Goal: Task Accomplishment & Management: Manage account settings

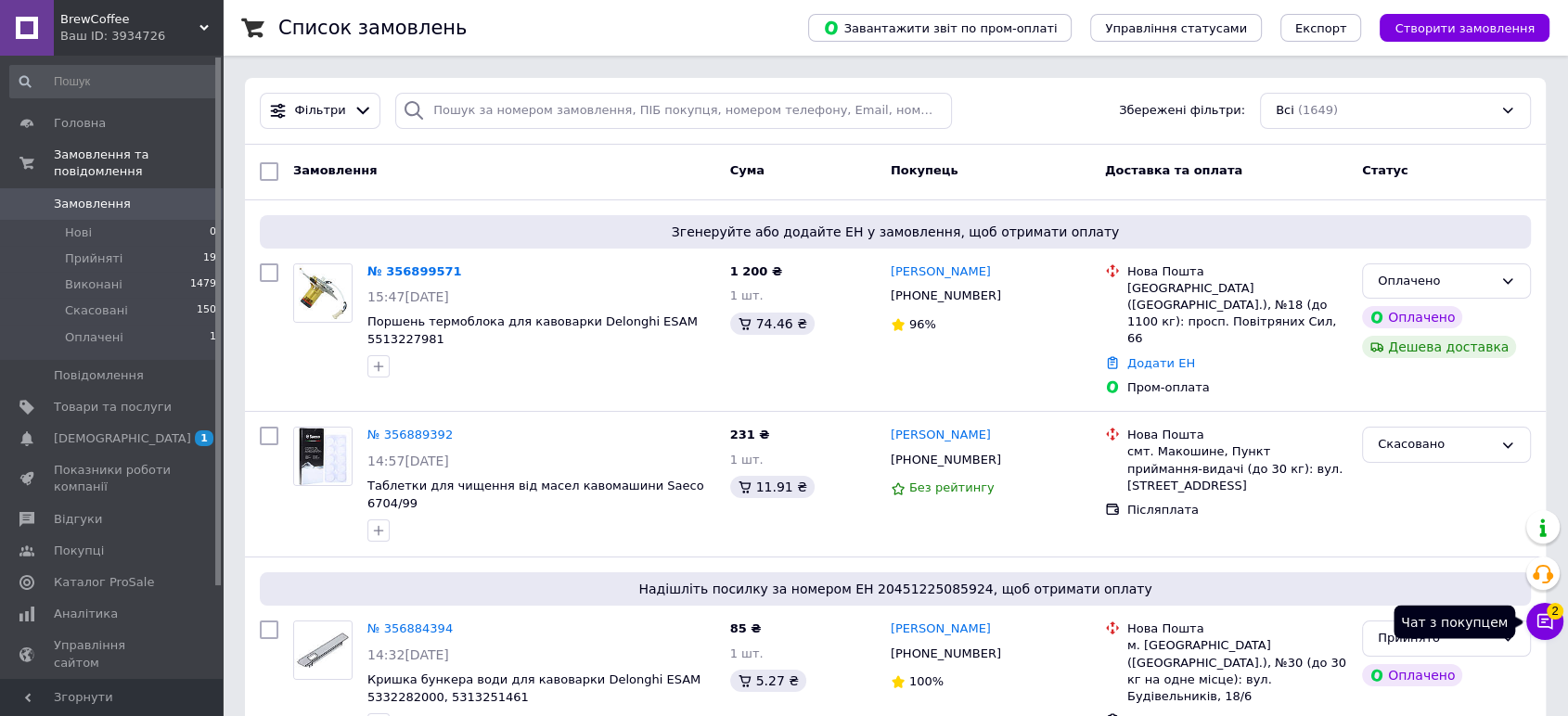
click at [1542, 612] on button "Чат з покупцем 2" at bounding box center [1545, 622] width 37 height 37
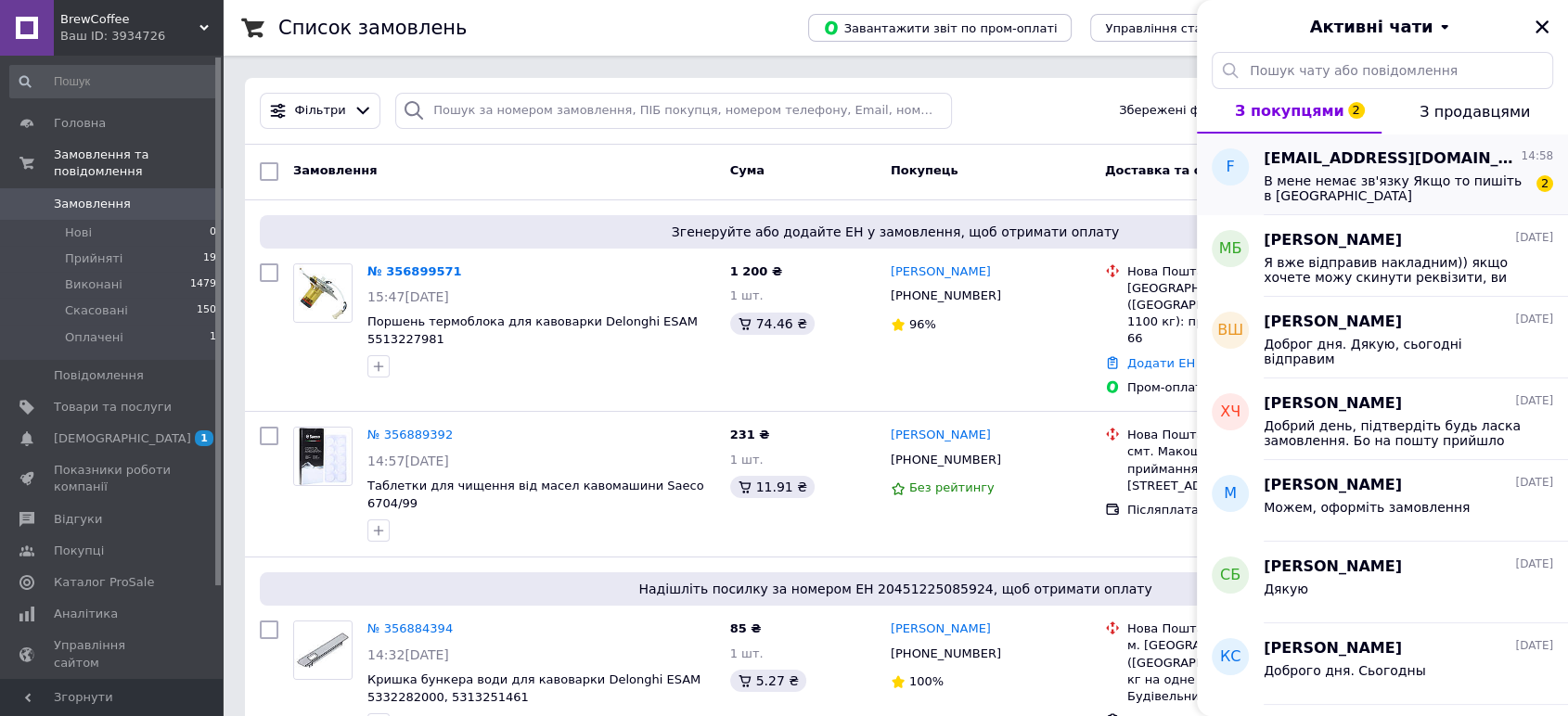
click at [1409, 186] on span "В мене немає зв'язку Якщо то пишіть в [GEOGRAPHIC_DATA]" at bounding box center [1395, 188] width 263 height 29
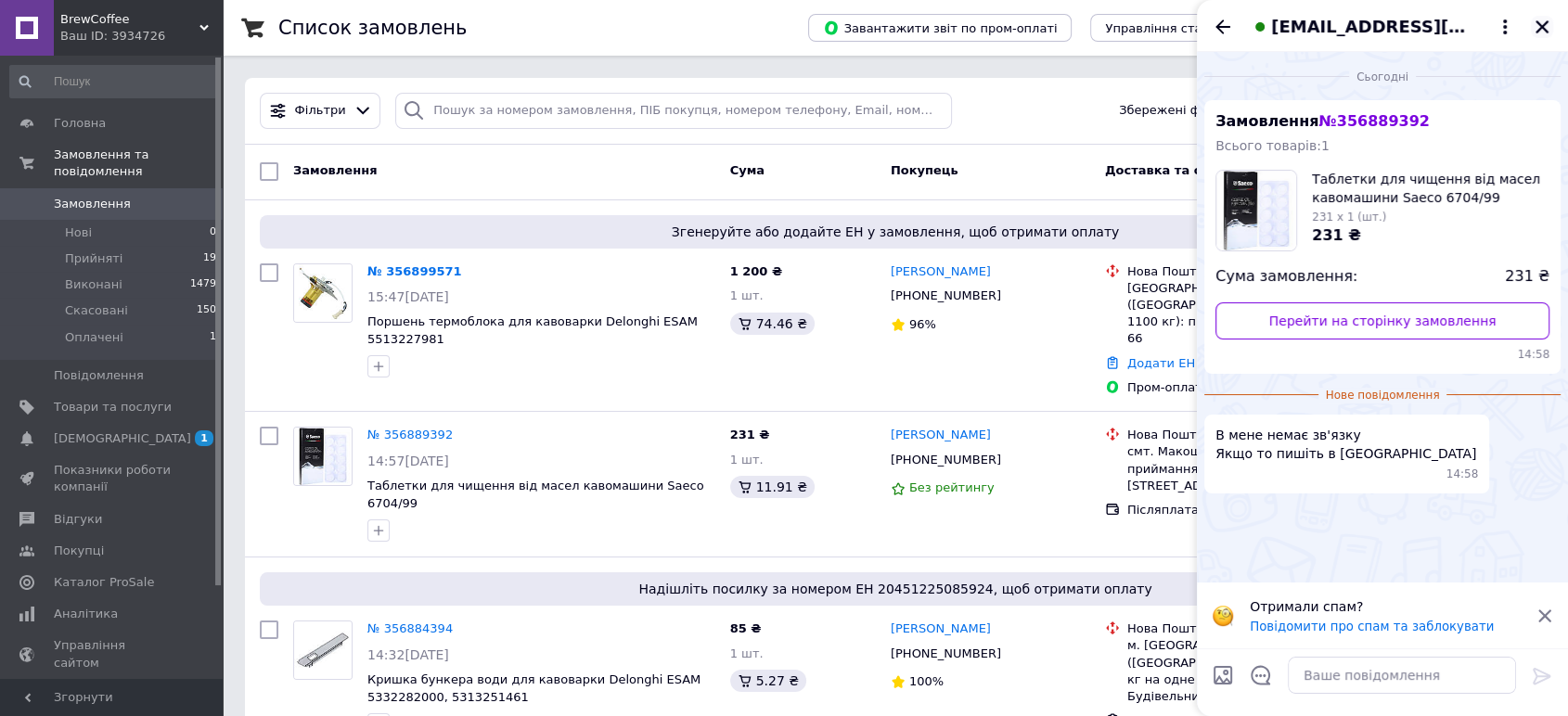
click at [1545, 29] on icon "Закрити" at bounding box center [1541, 26] width 13 height 13
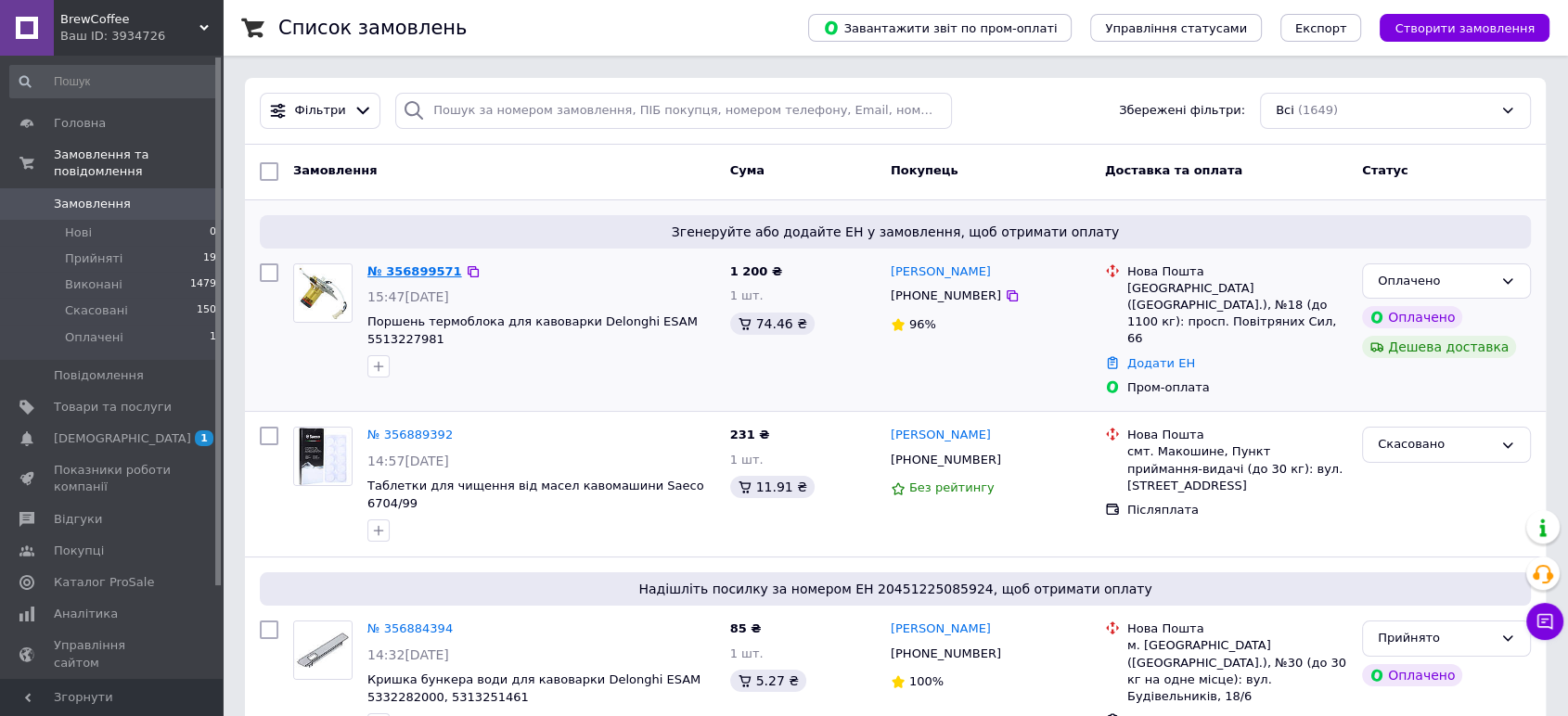
click at [387, 276] on link "№ 356899571" at bounding box center [414, 271] width 94 height 14
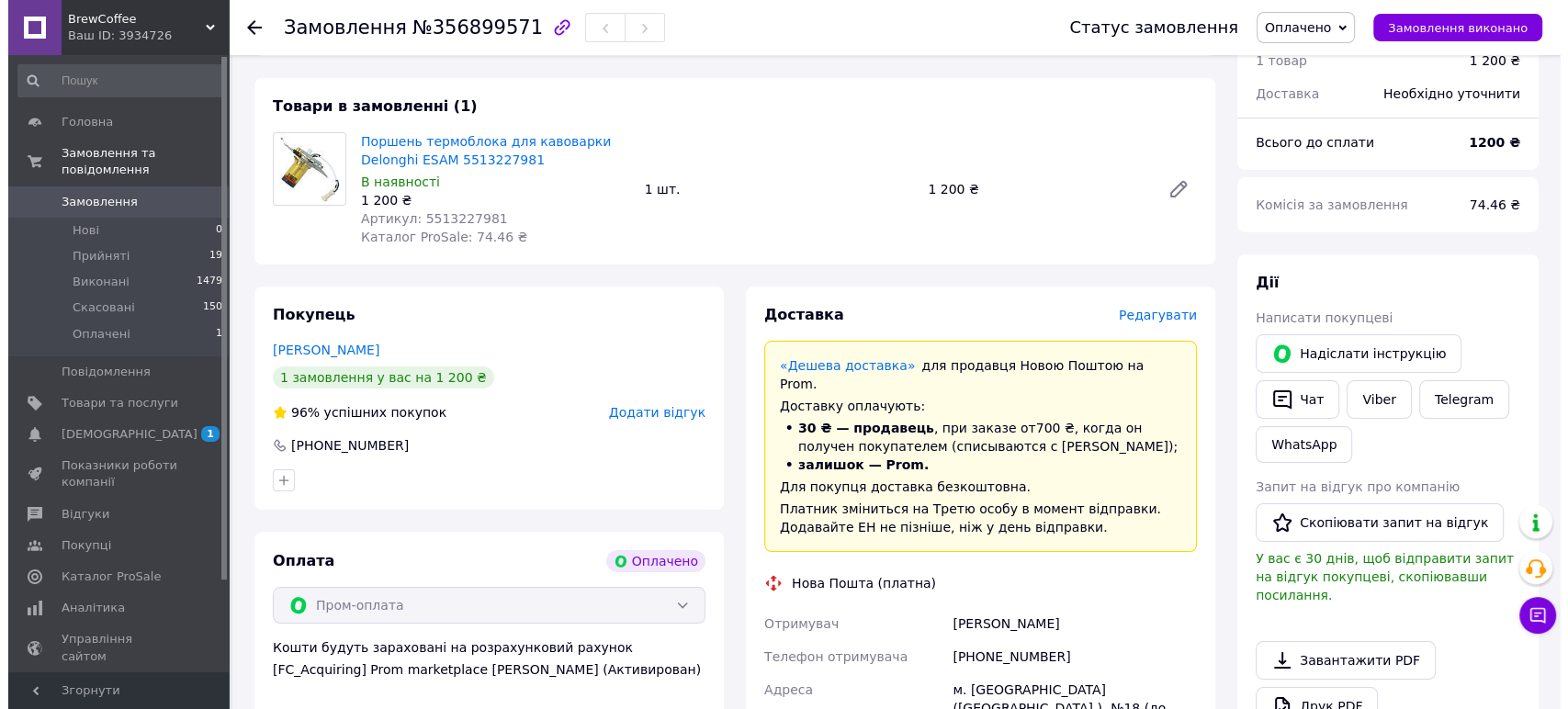
scroll to position [306, 0]
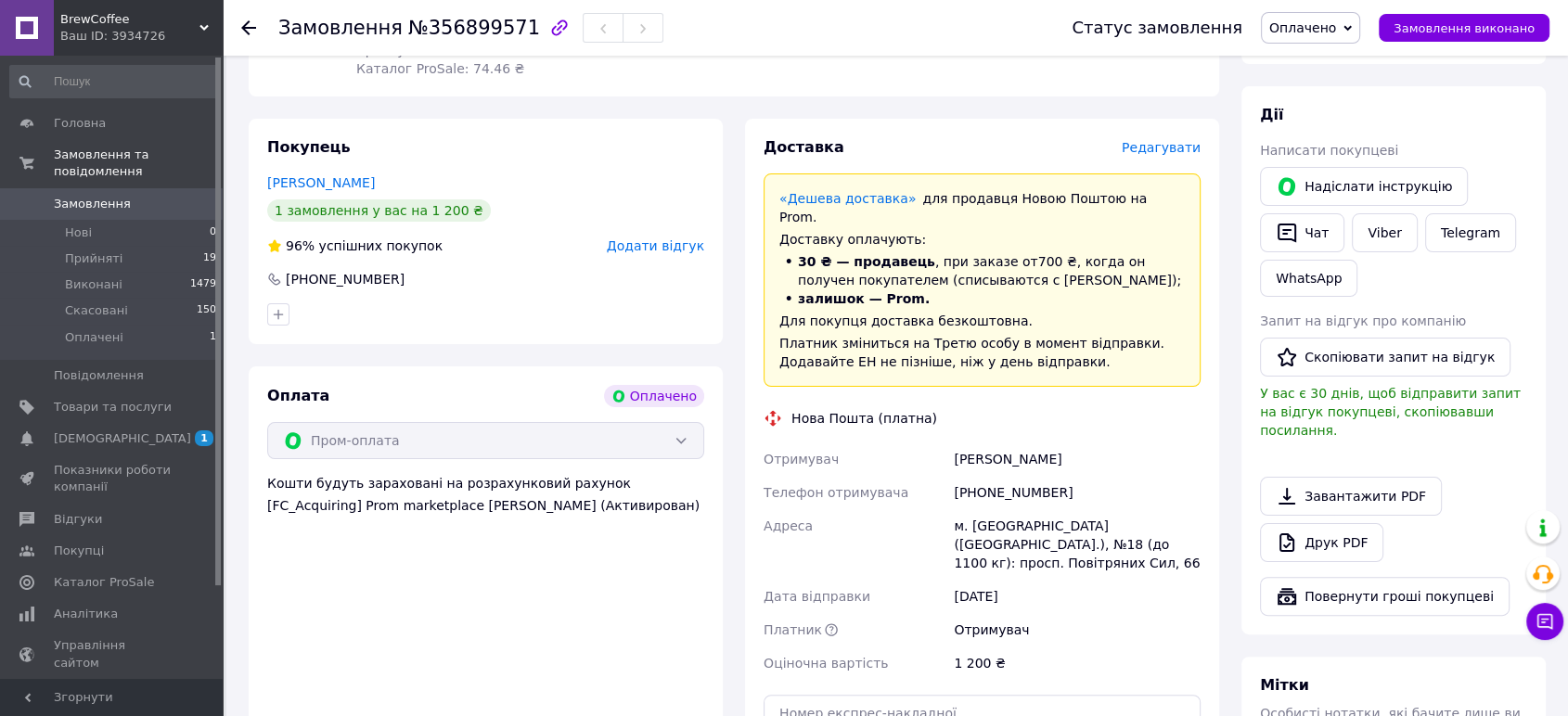
click at [1162, 148] on span "Редагувати" at bounding box center [1160, 147] width 79 height 15
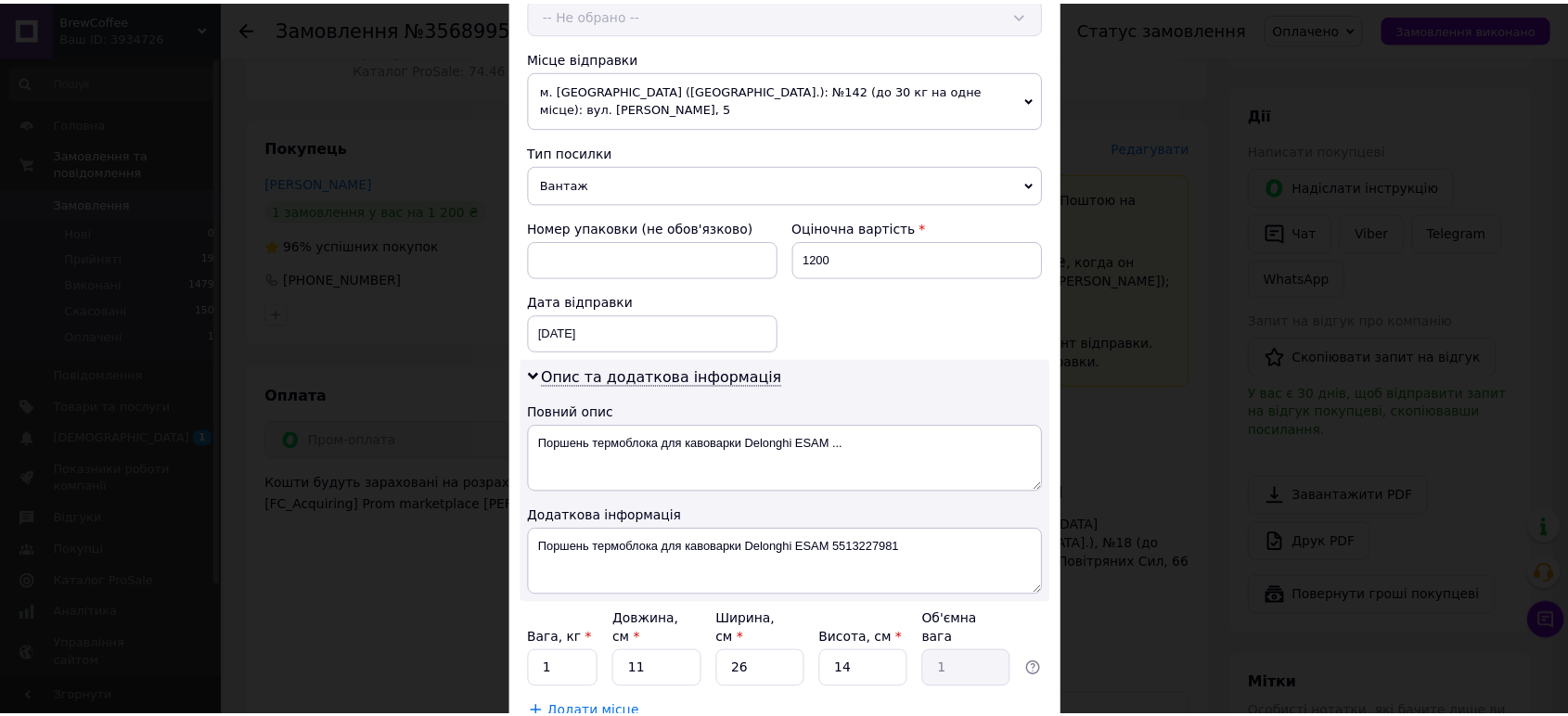
scroll to position [720, 0]
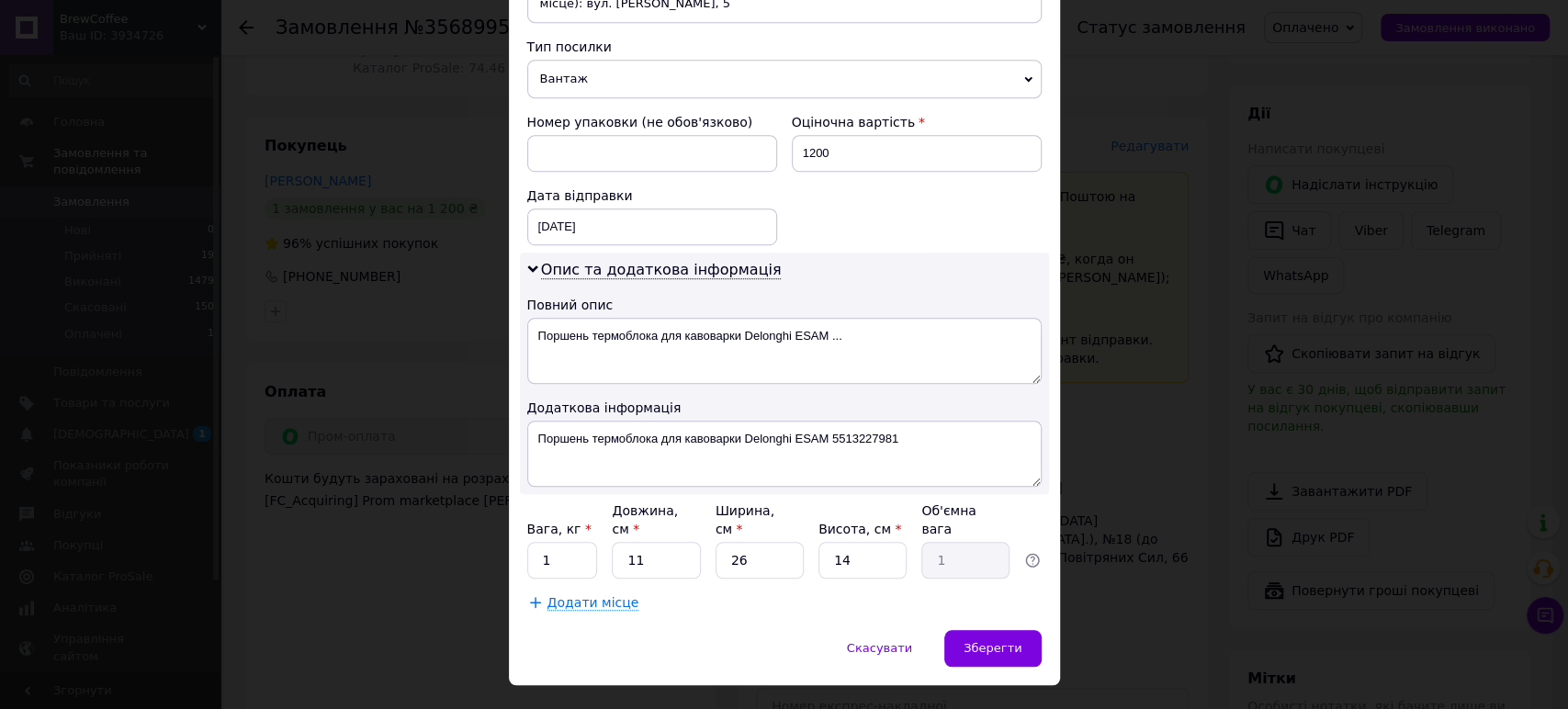
click at [1149, 373] on div "× Редагування доставки Спосіб доставки Нова Пошта (платна) Платник Отримувач Ві…" at bounding box center [784, 354] width 1568 height 709
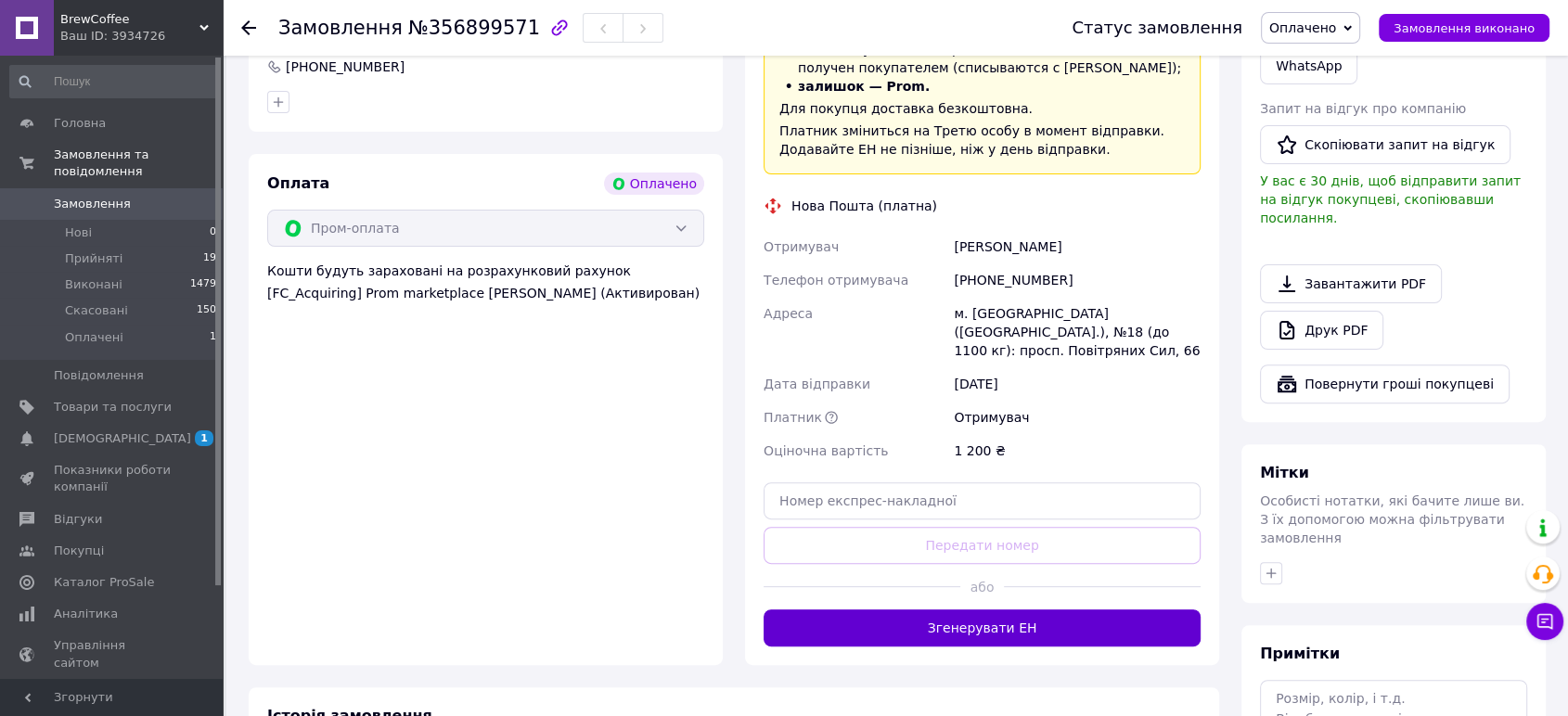
scroll to position [675, 0]
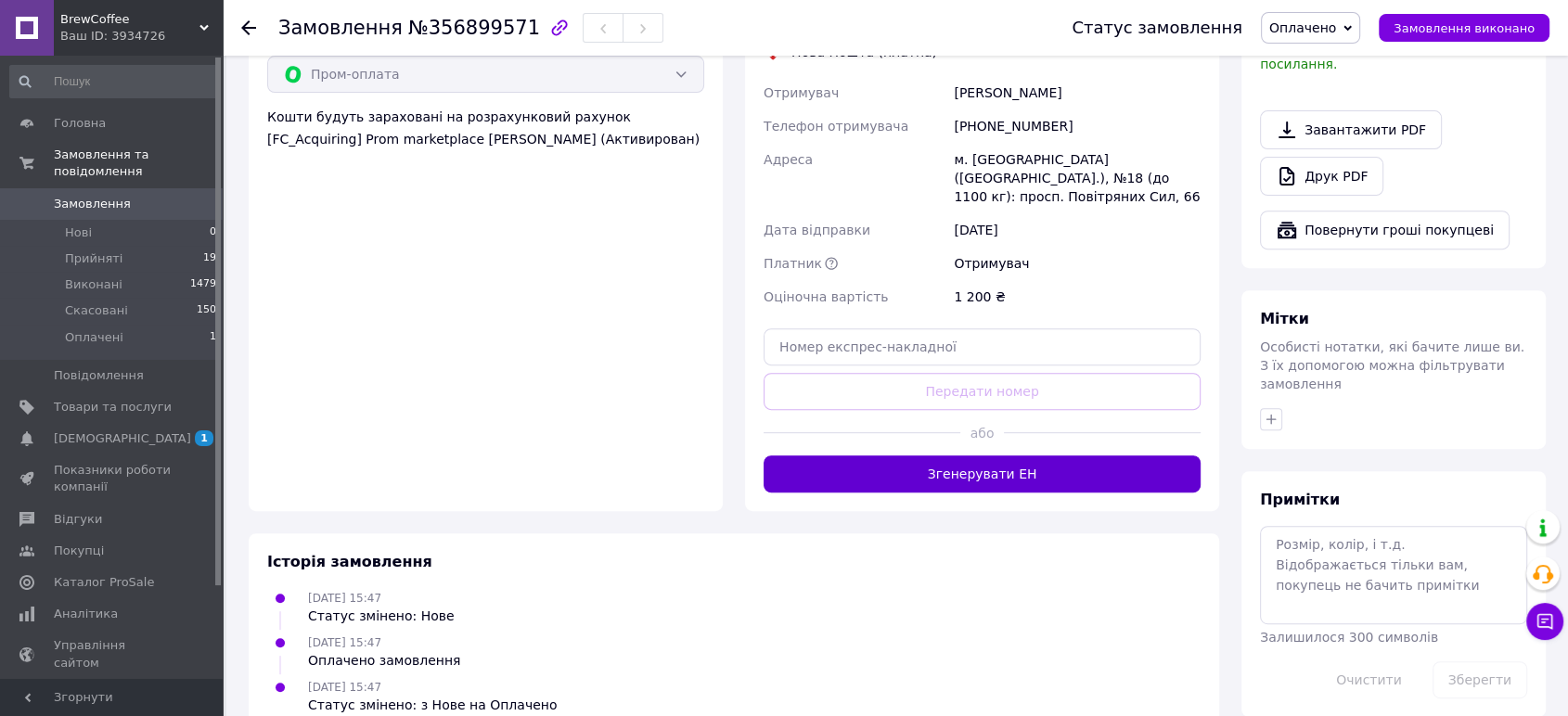
click at [1082, 456] on button "Згенерувати ЕН" at bounding box center [982, 474] width 437 height 37
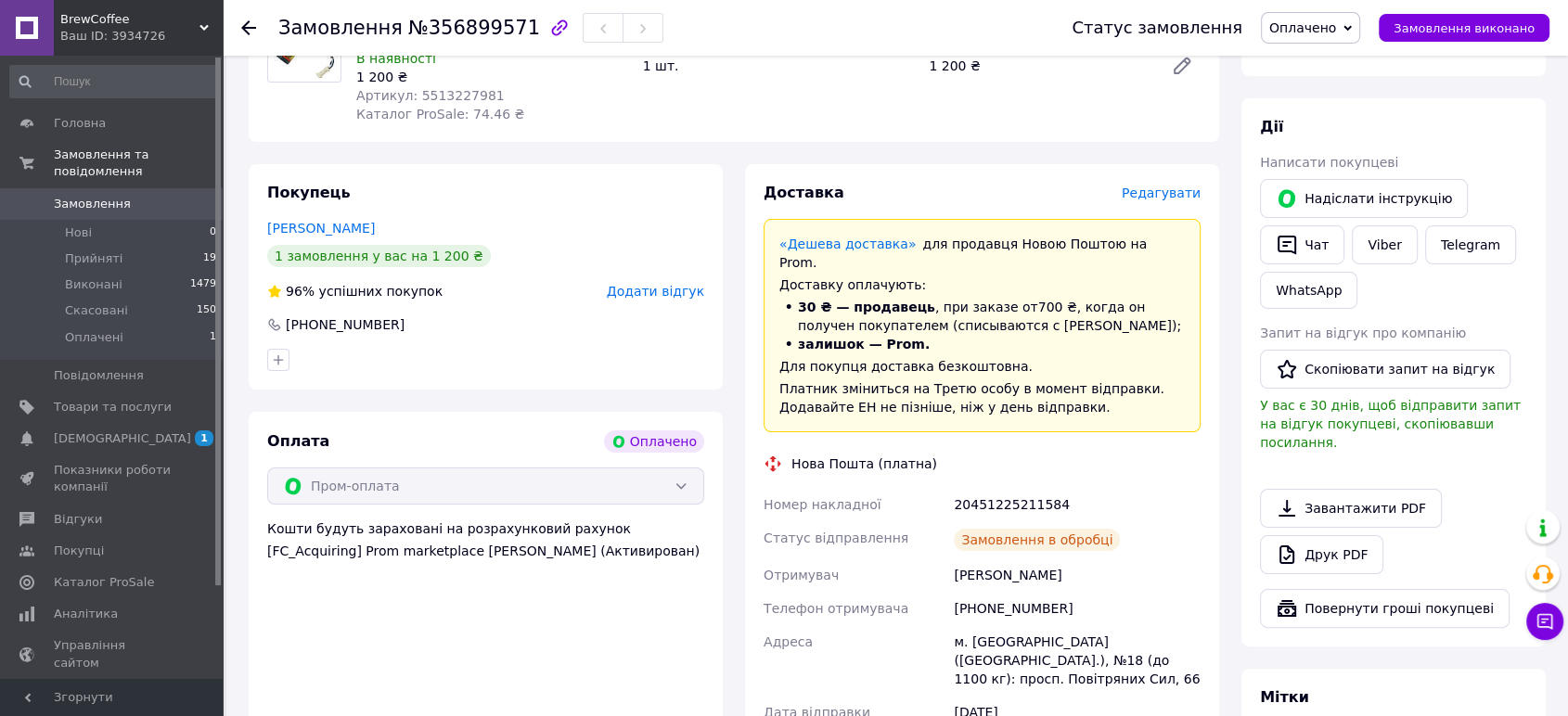
scroll to position [57, 0]
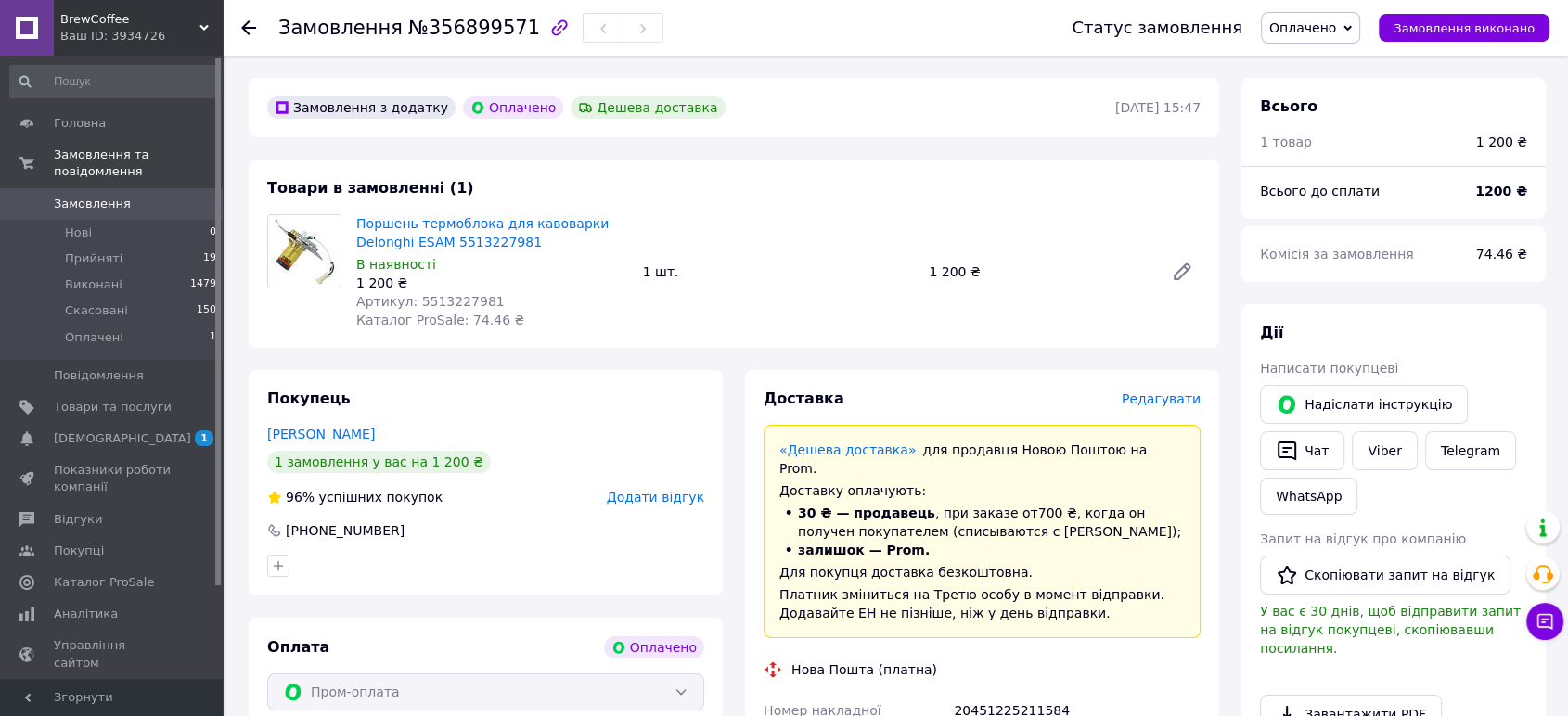
drag, startPoint x: 1325, startPoint y: 26, endPoint x: 1331, endPoint y: 51, distance: 25.7
click at [1325, 27] on span "Оплачено" at bounding box center [1302, 27] width 67 height 15
click at [1332, 56] on li "Прийнято" at bounding box center [1310, 64] width 97 height 28
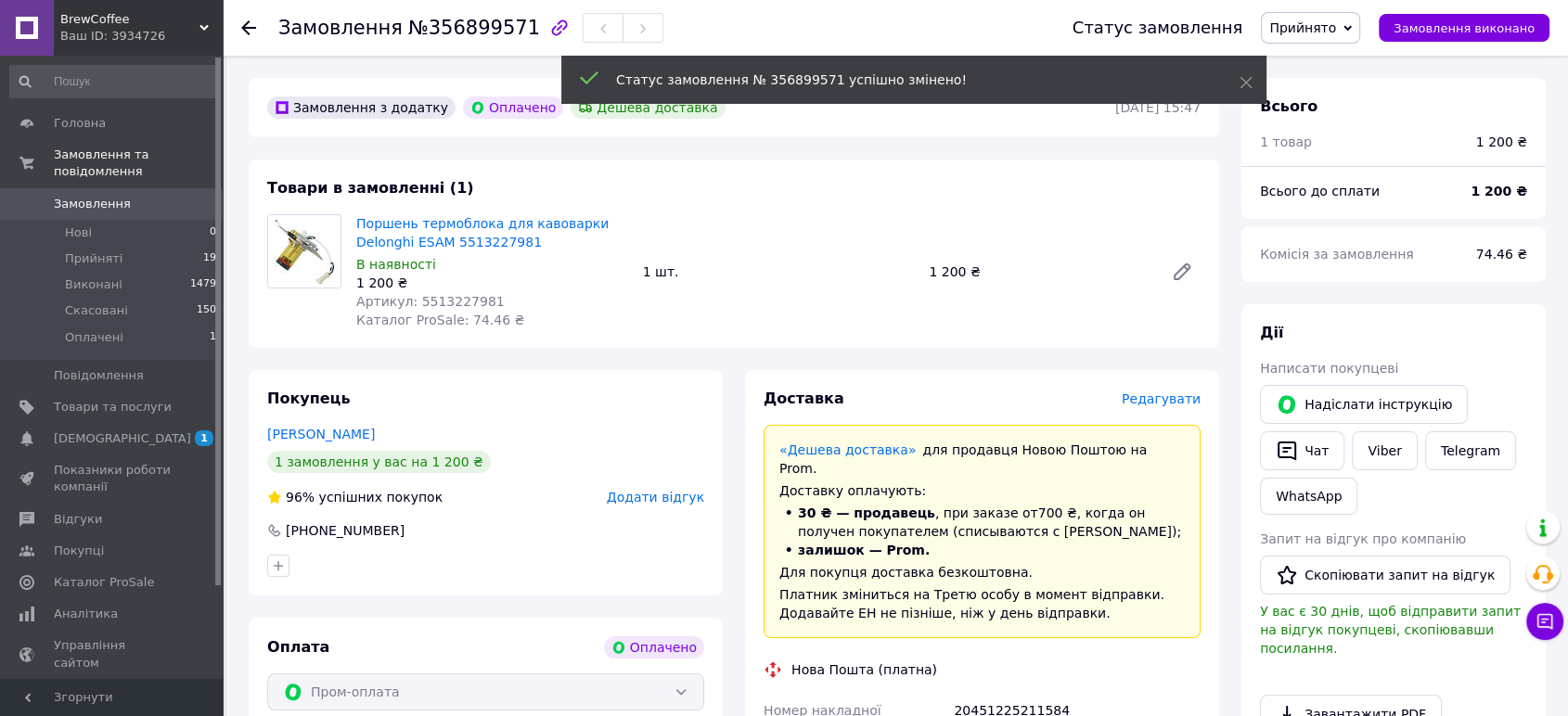
click at [1011, 694] on div "20451225211584" at bounding box center [1076, 710] width 254 height 33
copy div "20451225211584"
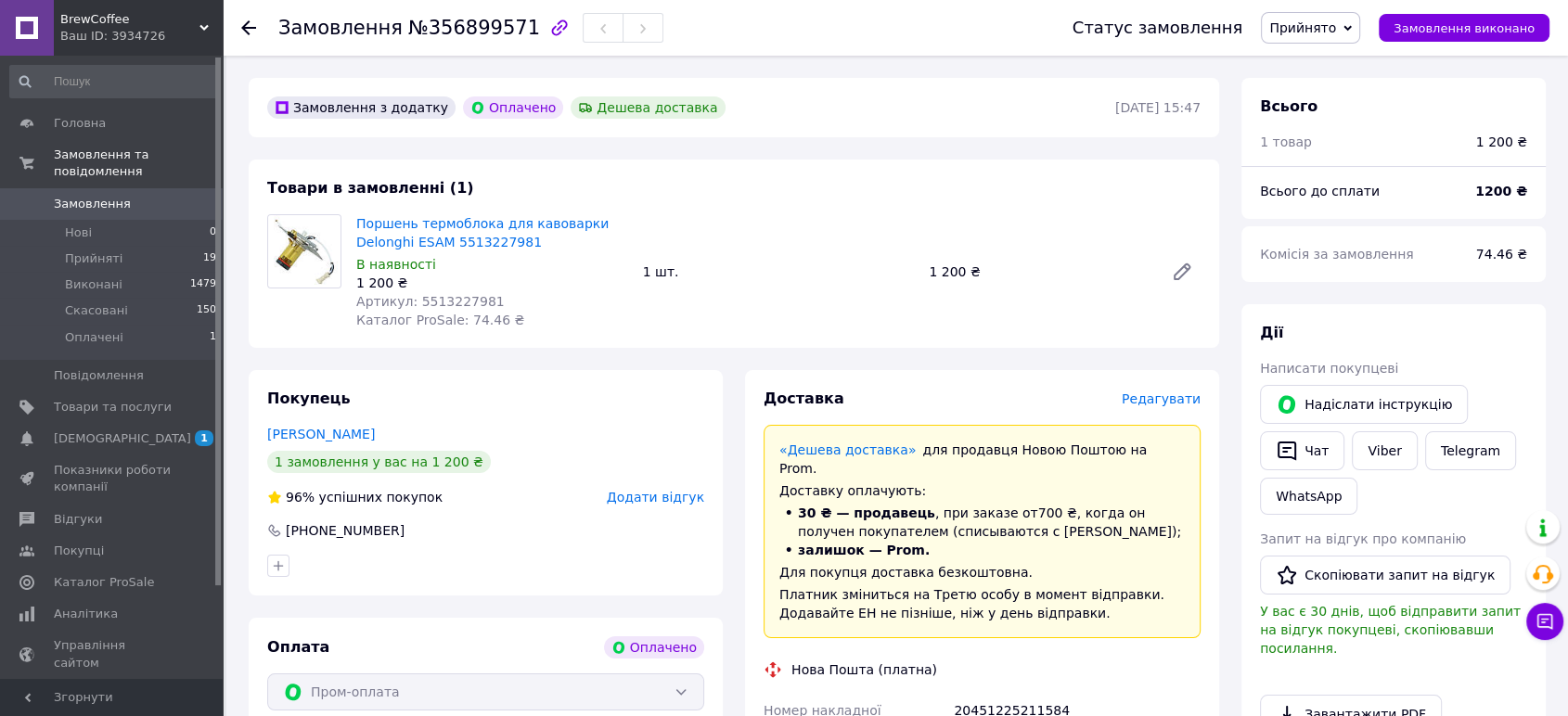
click at [861, 279] on div "1 шт." at bounding box center [778, 272] width 286 height 26
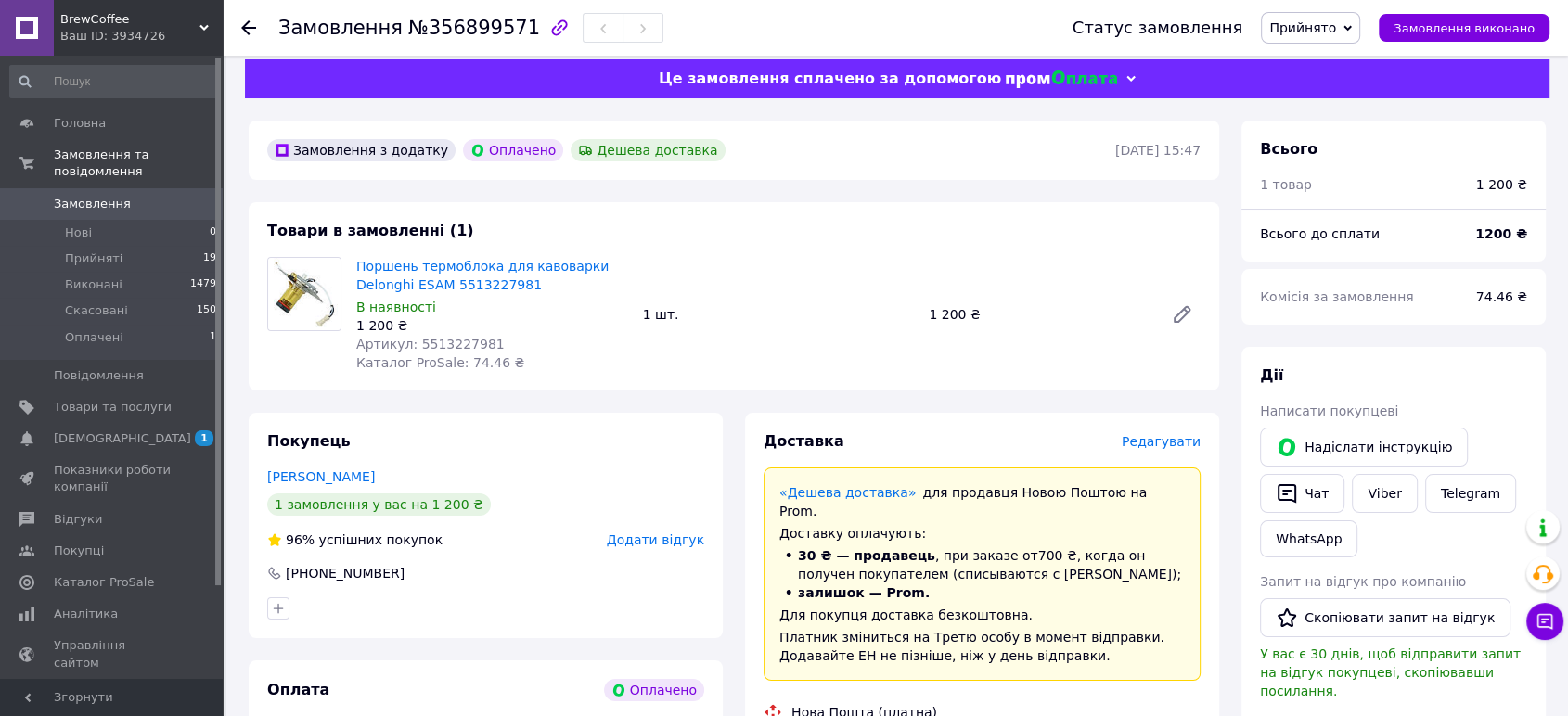
scroll to position [0, 0]
